Goal: Information Seeking & Learning: Find specific fact

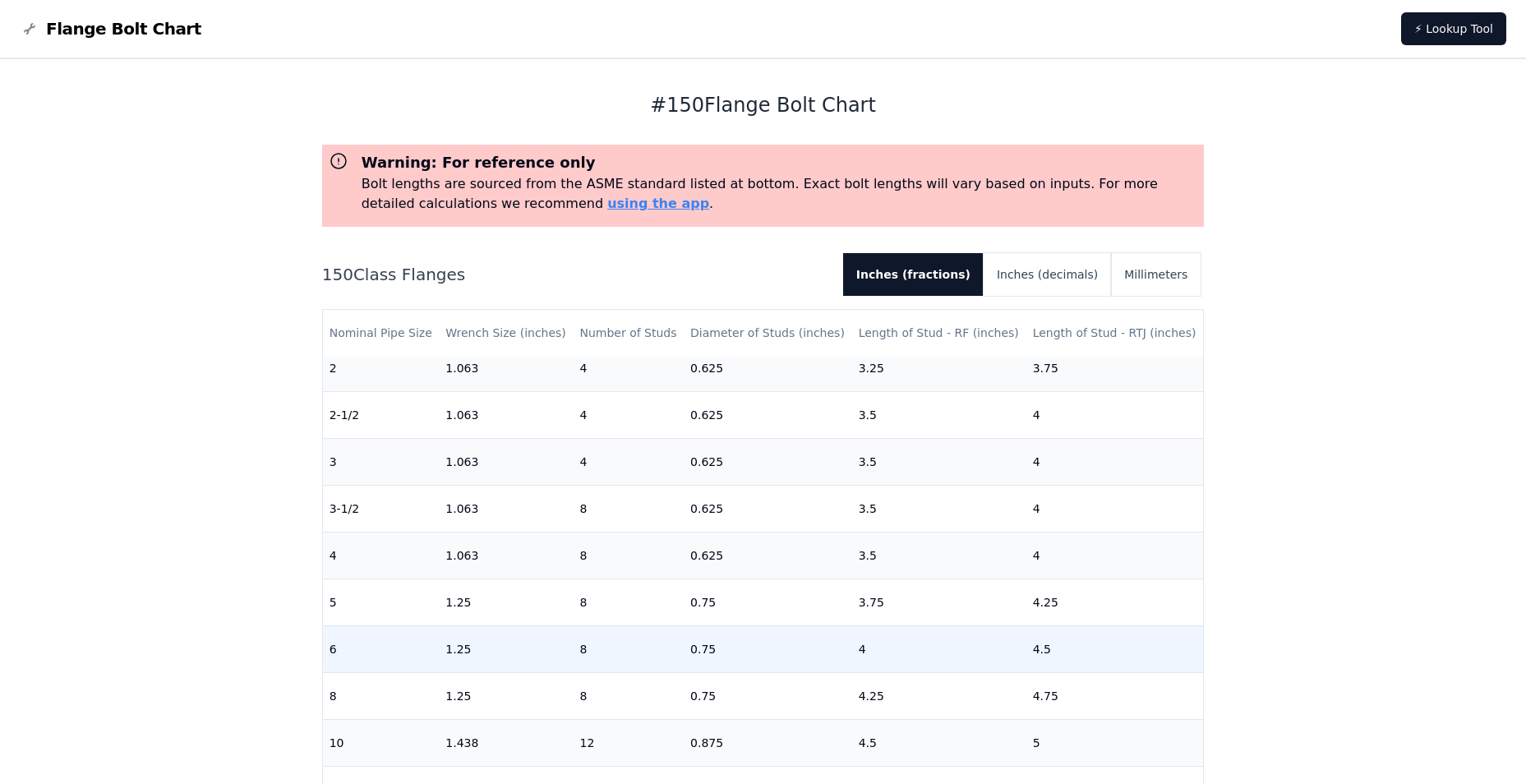
scroll to position [329, 0]
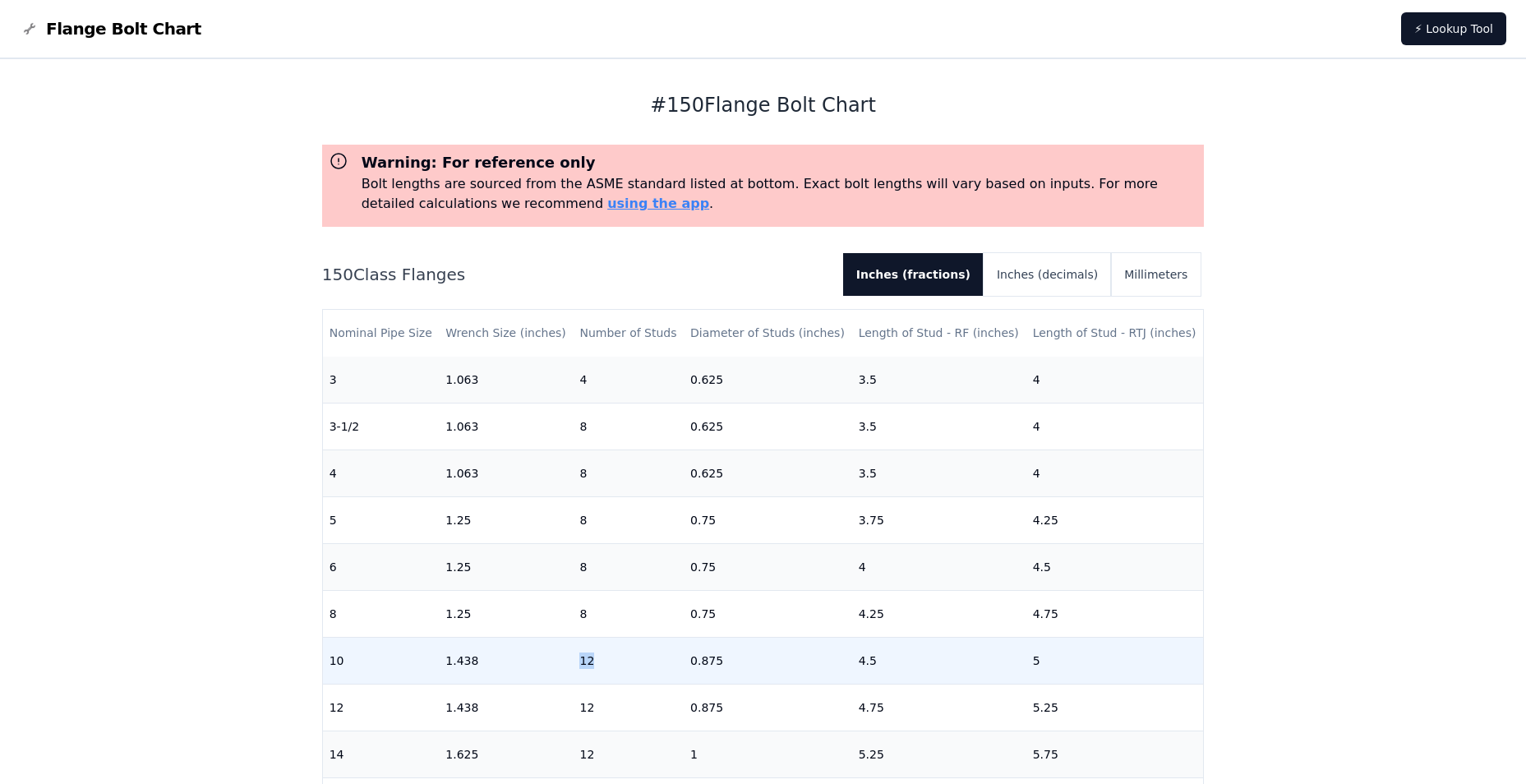
drag, startPoint x: 593, startPoint y: 665, endPoint x: 572, endPoint y: 664, distance: 21.0
click at [573, 664] on td "12" at bounding box center [628, 660] width 111 height 46
drag, startPoint x: 872, startPoint y: 660, endPoint x: 532, endPoint y: 659, distance: 340.0
click at [532, 659] on tr "10 1.438 12 0.875 4.5 5" at bounding box center [763, 660] width 880 height 46
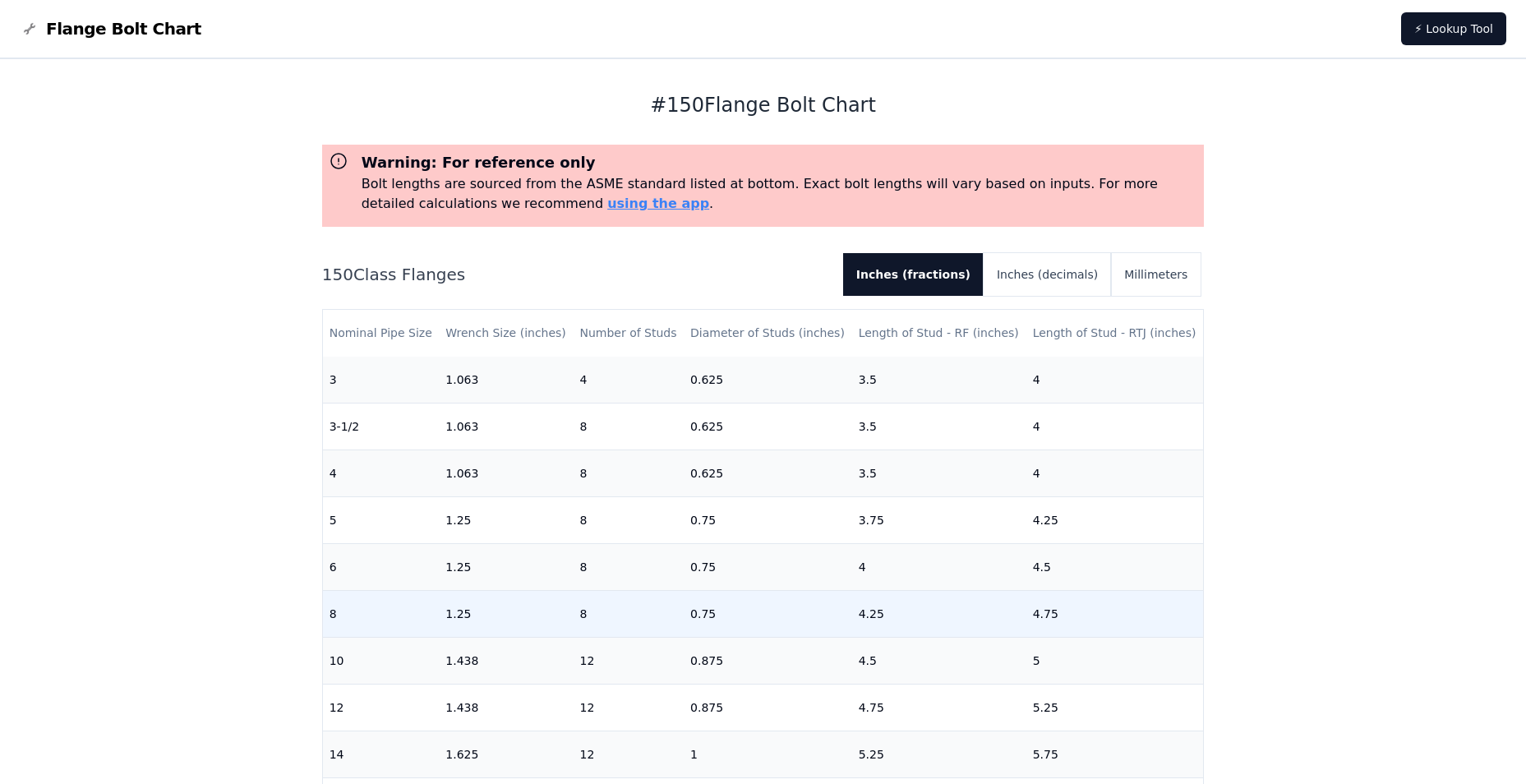
drag, startPoint x: 532, startPoint y: 659, endPoint x: 637, endPoint y: 601, distance: 120.0
click at [637, 601] on td "8" at bounding box center [628, 613] width 111 height 46
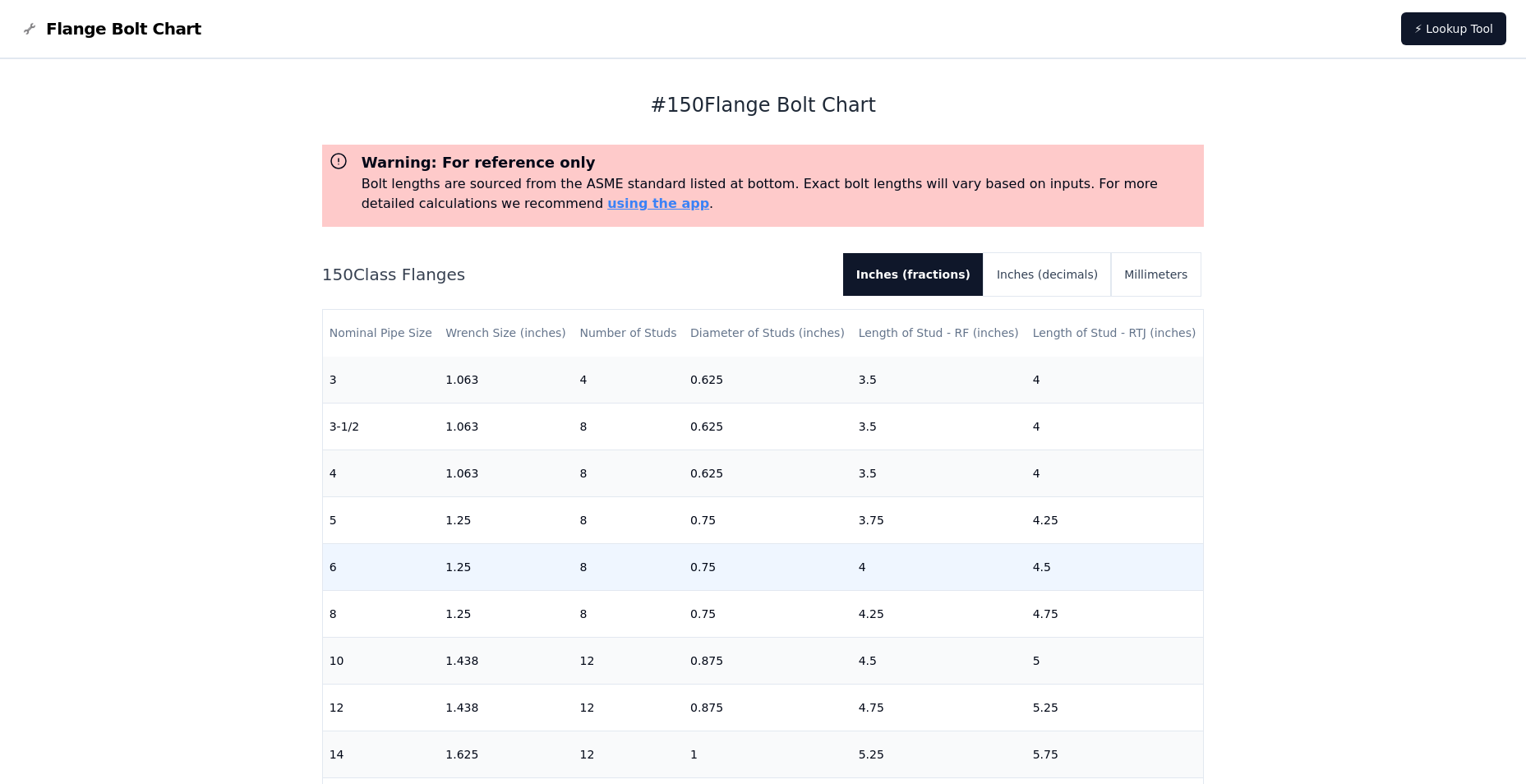
click at [557, 569] on td "1.25" at bounding box center [505, 567] width 134 height 46
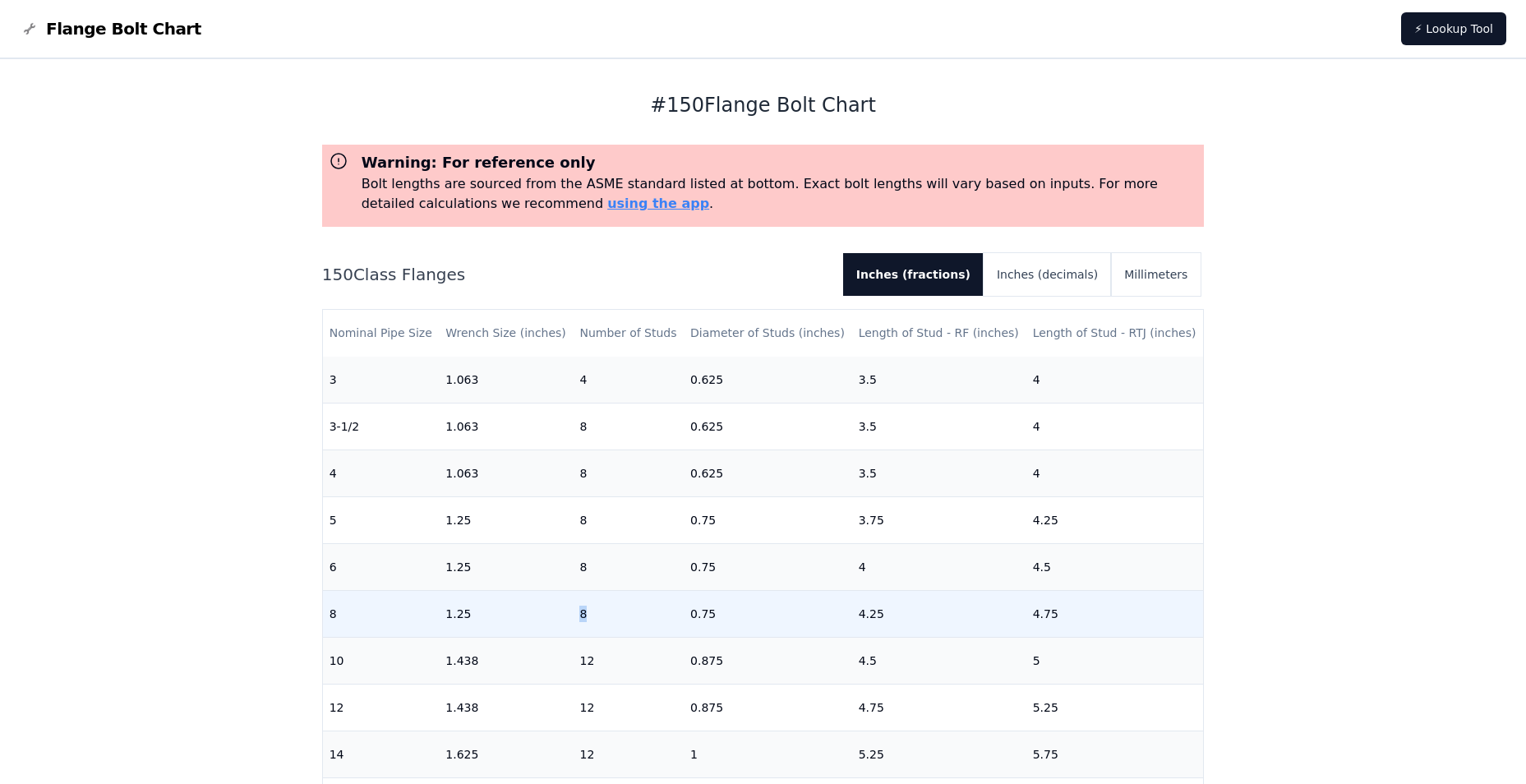
drag, startPoint x: 607, startPoint y: 626, endPoint x: 551, endPoint y: 626, distance: 56.0
click at [551, 626] on tr "8 1.25 8 0.75 4.25 4.75" at bounding box center [763, 613] width 880 height 46
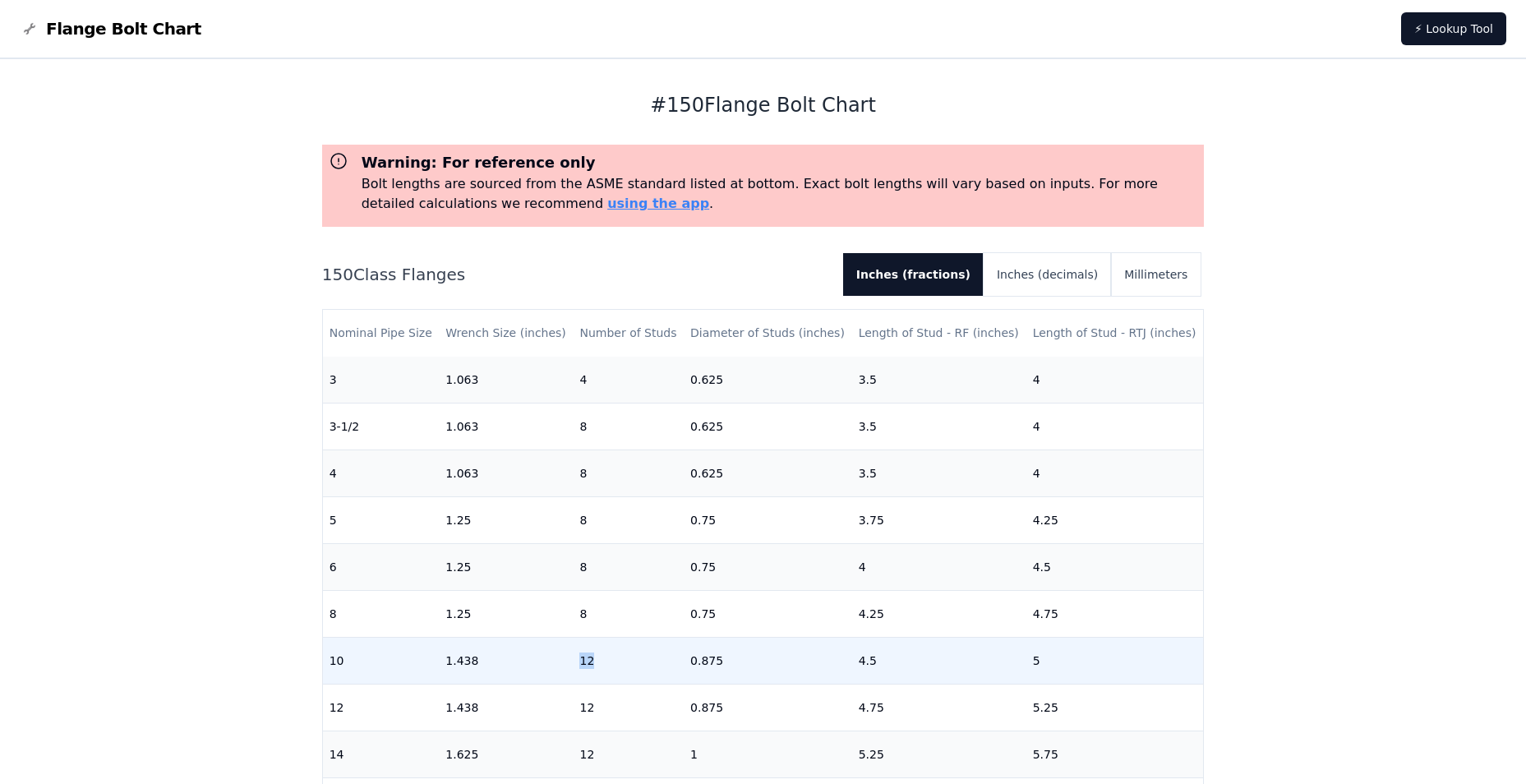
drag, startPoint x: 551, startPoint y: 626, endPoint x: 563, endPoint y: 670, distance: 45.6
click at [563, 670] on tr "10 1.438 12 0.875 4.5 5" at bounding box center [763, 660] width 880 height 46
